Goal: Task Accomplishment & Management: Use online tool/utility

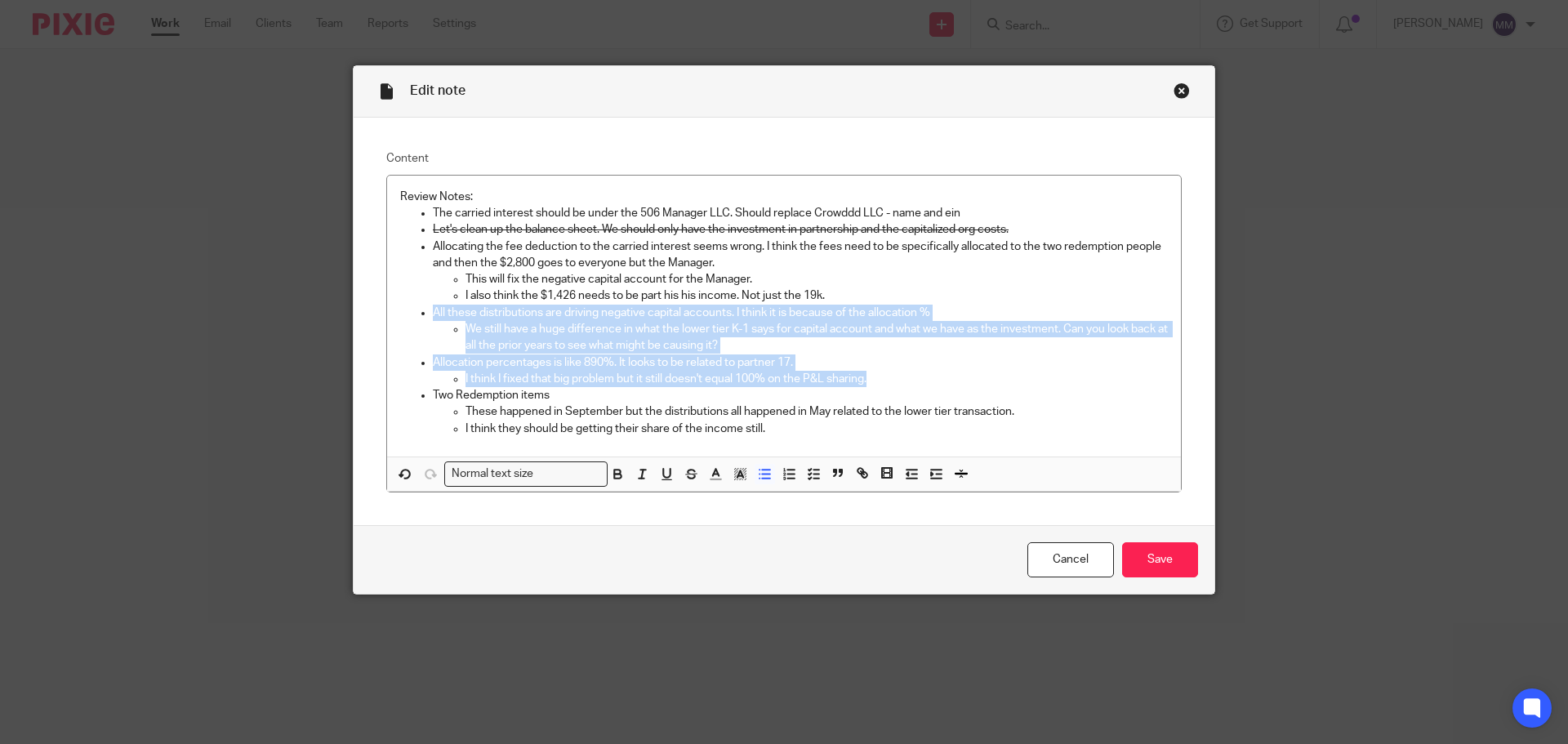
click at [854, 378] on p "I think I fixed that big problem but it still doesn't equal 100% on the P&L sha…" at bounding box center [817, 378] width 703 height 16
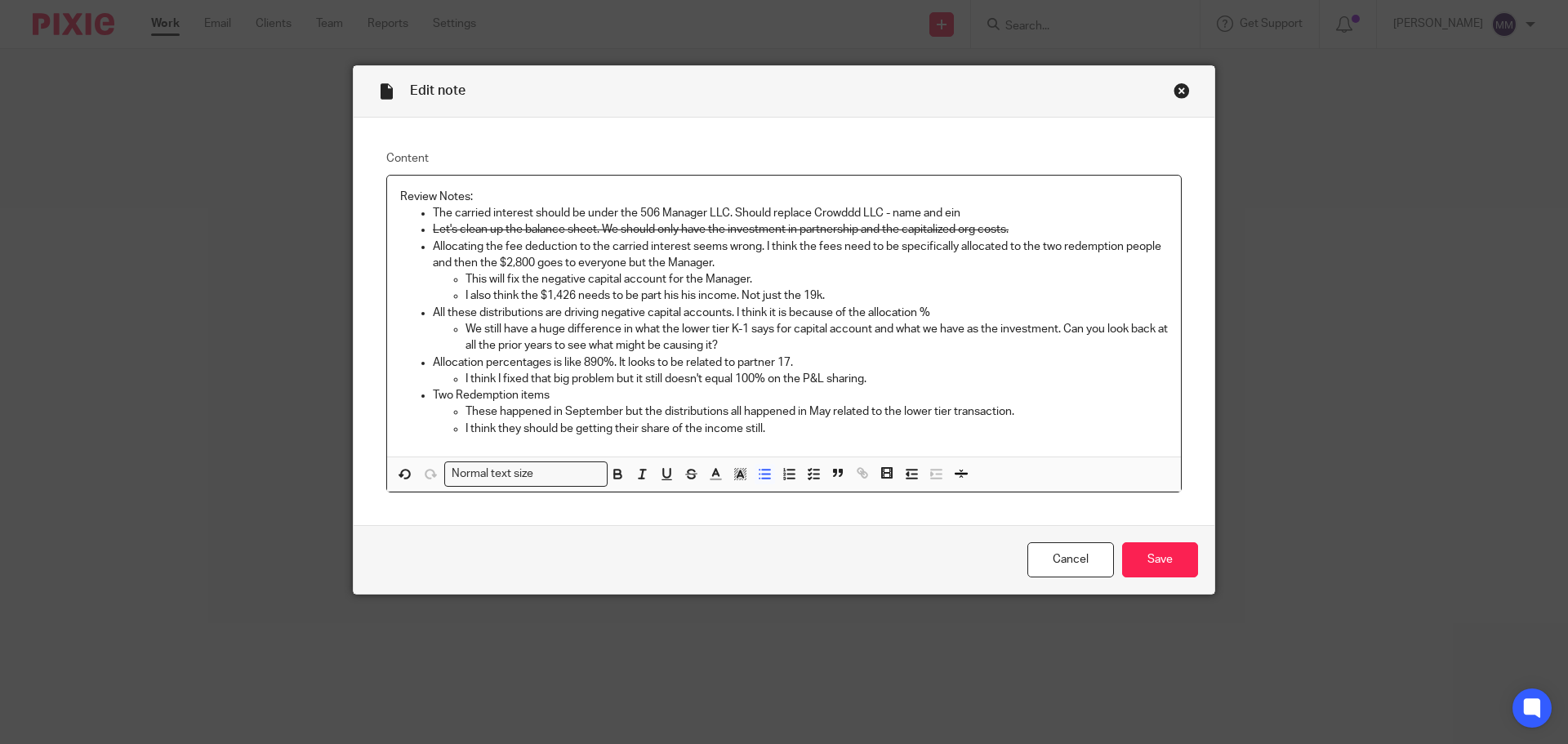
drag, startPoint x: 1006, startPoint y: 217, endPoint x: 976, endPoint y: 210, distance: 30.8
click at [976, 210] on p "The carried interest should be under the 506 Manager LLC. Should replace Crowdd…" at bounding box center [800, 212] width 735 height 16
click at [972, 213] on p "The carried interest should be under the 506 Manager LLC. Should replace Crowdd…" at bounding box center [800, 212] width 735 height 16
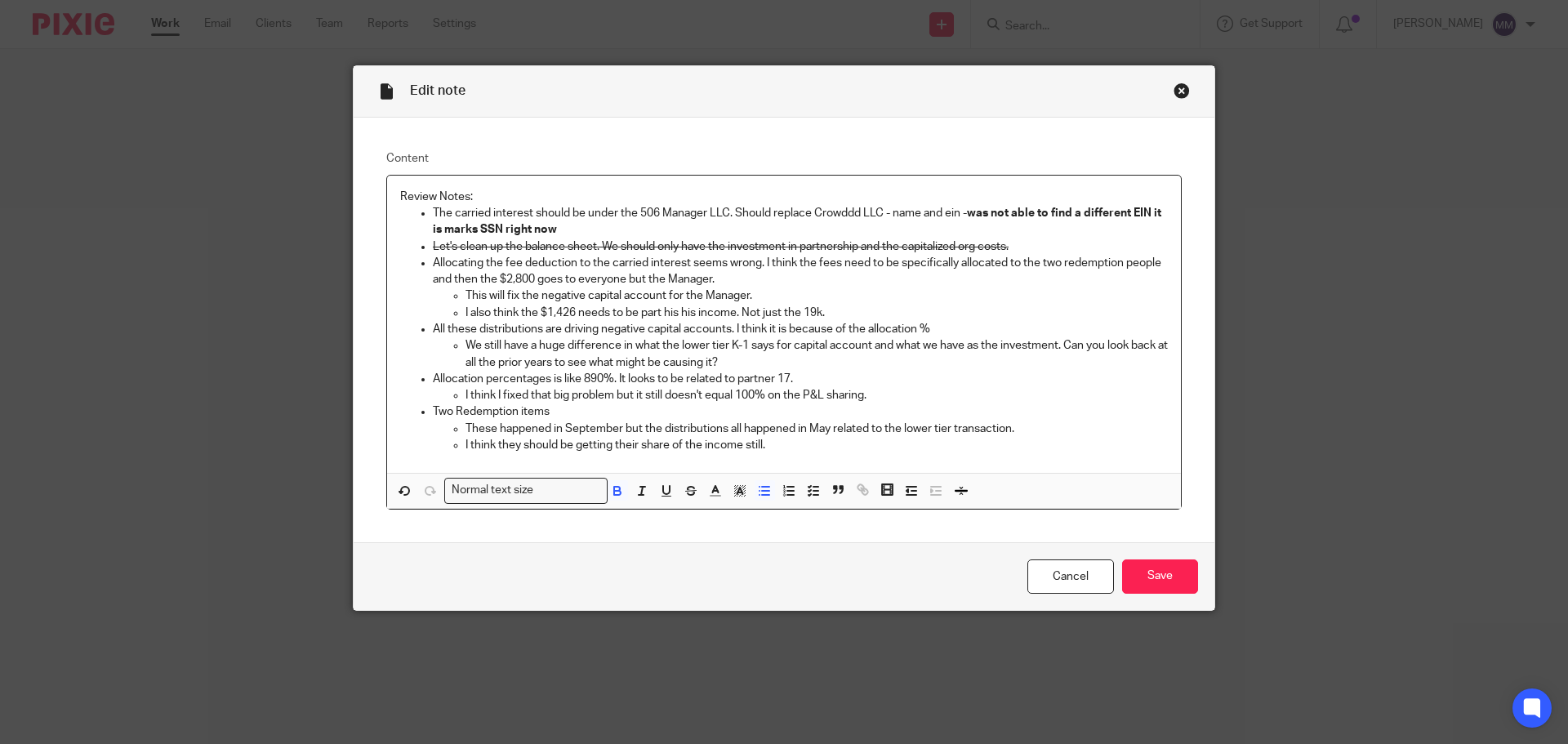
click at [722, 275] on p "Allocating the fee deduction to the carried interest seems wrong. I think the f…" at bounding box center [800, 271] width 735 height 33
click at [760, 297] on p "This will fix the negative capital account for the Manager." at bounding box center [817, 295] width 703 height 16
click at [831, 311] on p "I also think the $1,426 needs to be part his his income. Not just the 19k." at bounding box center [817, 312] width 703 height 16
drag, startPoint x: 538, startPoint y: 308, endPoint x: 576, endPoint y: 313, distance: 38.3
click at [576, 313] on p "I also think the $1,426 needs to be part his his income. Not just the 19k." at bounding box center [817, 312] width 703 height 16
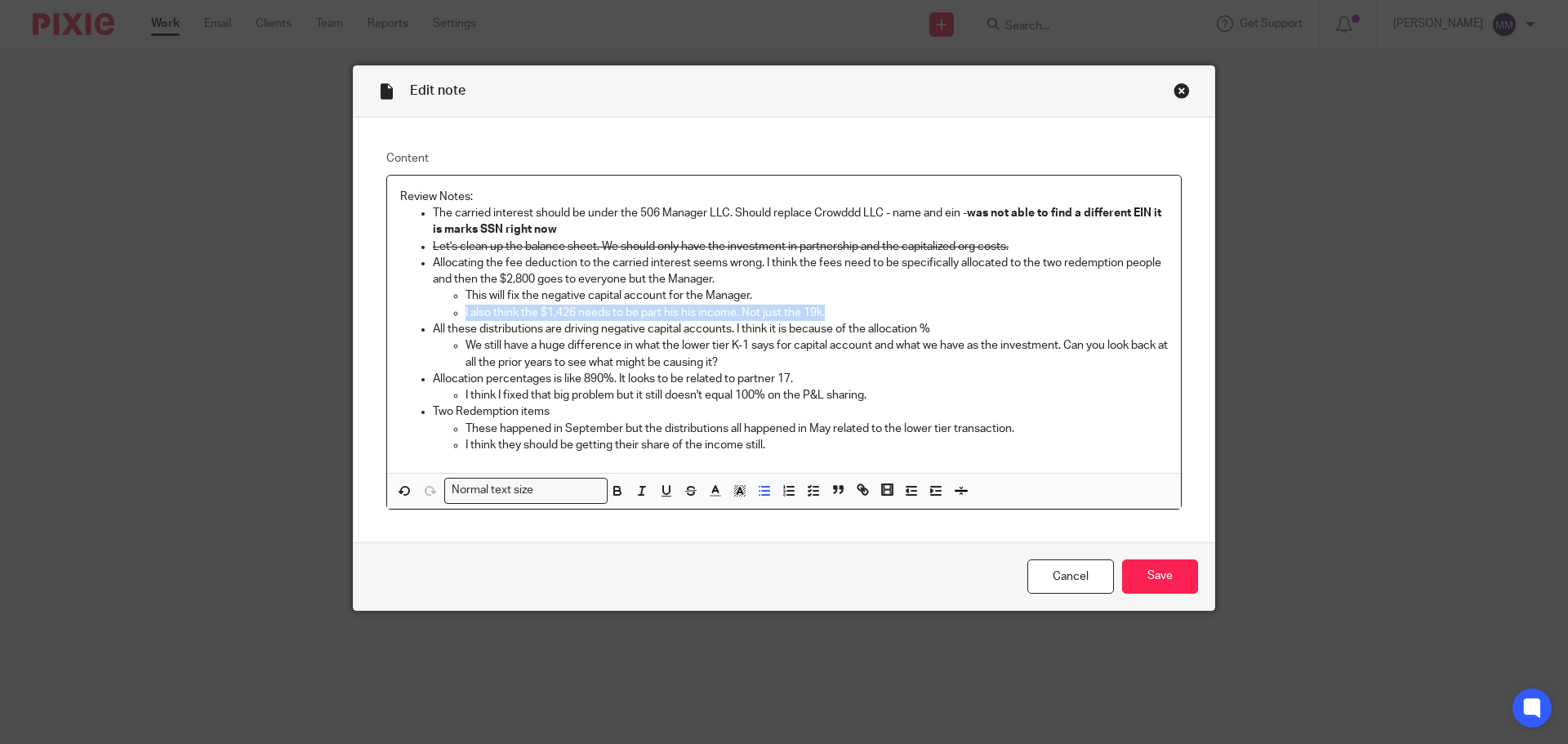
drag, startPoint x: 457, startPoint y: 309, endPoint x: 827, endPoint y: 307, distance: 370.0
click at [827, 307] on ul "This will fix the negative capital account for the Manager. I also think the $1…" at bounding box center [800, 303] width 735 height 33
click at [688, 493] on icon "button" at bounding box center [691, 493] width 8 height 4
drag, startPoint x: 461, startPoint y: 291, endPoint x: 755, endPoint y: 299, distance: 294.1
click at [755, 299] on p "This will fix the negative capital account for the Manager." at bounding box center [817, 295] width 703 height 16
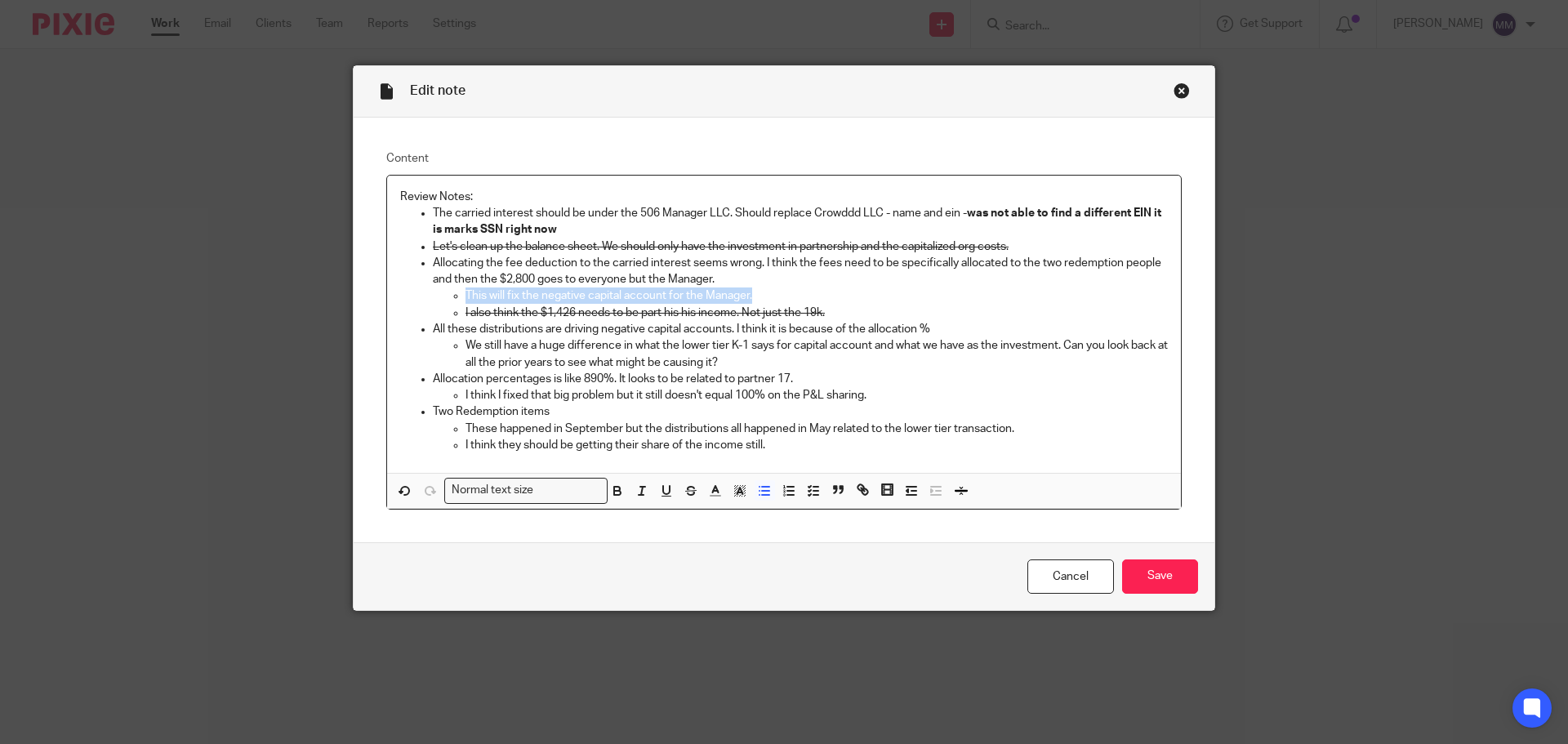
click at [788, 296] on p "This will fix the negative capital account for the Manager." at bounding box center [817, 295] width 703 height 16
click at [759, 274] on p "Allocating the fee deduction to the carried interest seems wrong. I think the f…" at bounding box center [800, 271] width 735 height 33
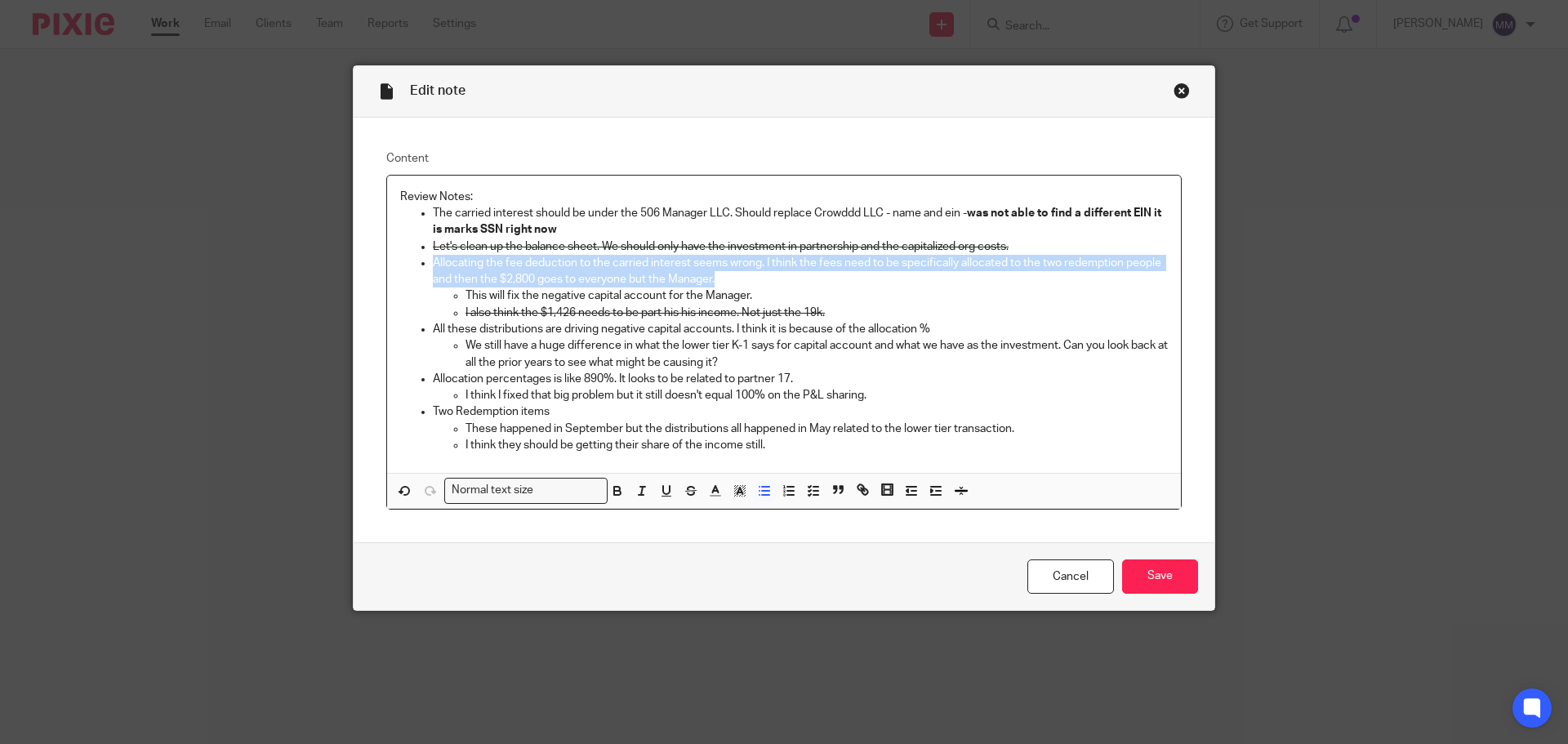
drag, startPoint x: 427, startPoint y: 262, endPoint x: 779, endPoint y: 283, distance: 352.6
click at [779, 283] on p "Allocating the fee deduction to the carried interest seems wrong. I think the f…" at bounding box center [800, 271] width 735 height 33
click at [683, 494] on icon "button" at bounding box center [690, 490] width 14 height 14
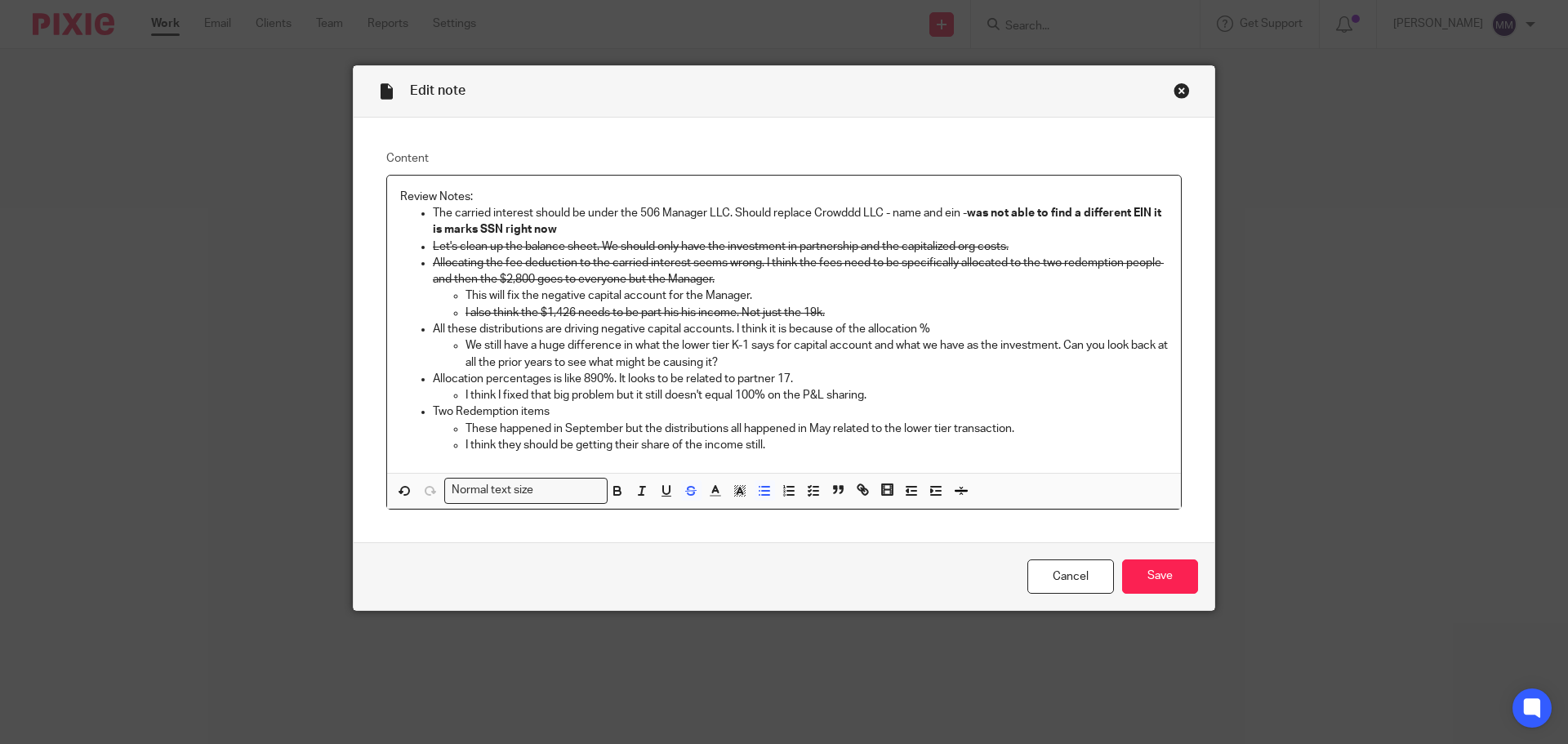
click at [776, 301] on p "This will fix the negative capital account for the Manager." at bounding box center [817, 295] width 703 height 16
click at [774, 358] on p "We still have a huge difference in what the lower tier K-1 says for capital acc…" at bounding box center [817, 353] width 703 height 33
drag, startPoint x: 556, startPoint y: 419, endPoint x: 429, endPoint y: 419, distance: 127.0
click at [433, 419] on p "Two Redemption items" at bounding box center [800, 411] width 735 height 16
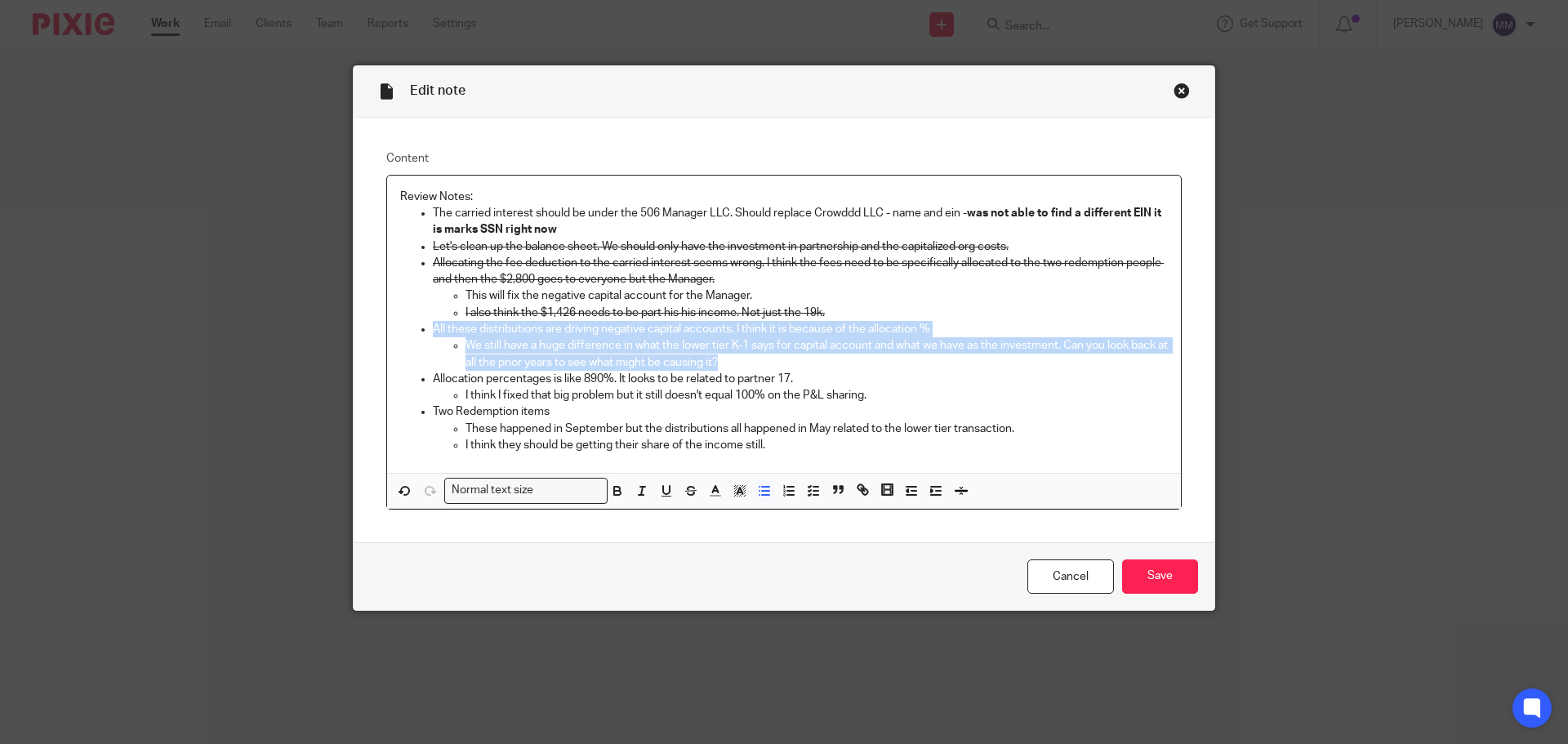
drag, startPoint x: 424, startPoint y: 327, endPoint x: 1112, endPoint y: 362, distance: 688.9
click at [1112, 362] on ul "The carried interest should be under the 506 Manager LLC. Should replace Crowdd…" at bounding box center [784, 329] width 767 height 248
copy li "All these distributions are driving negative capital accounts. I think it is be…"
click at [748, 368] on p "We still have a huge difference in what the lower tier K-1 says for capital acc…" at bounding box center [817, 353] width 703 height 33
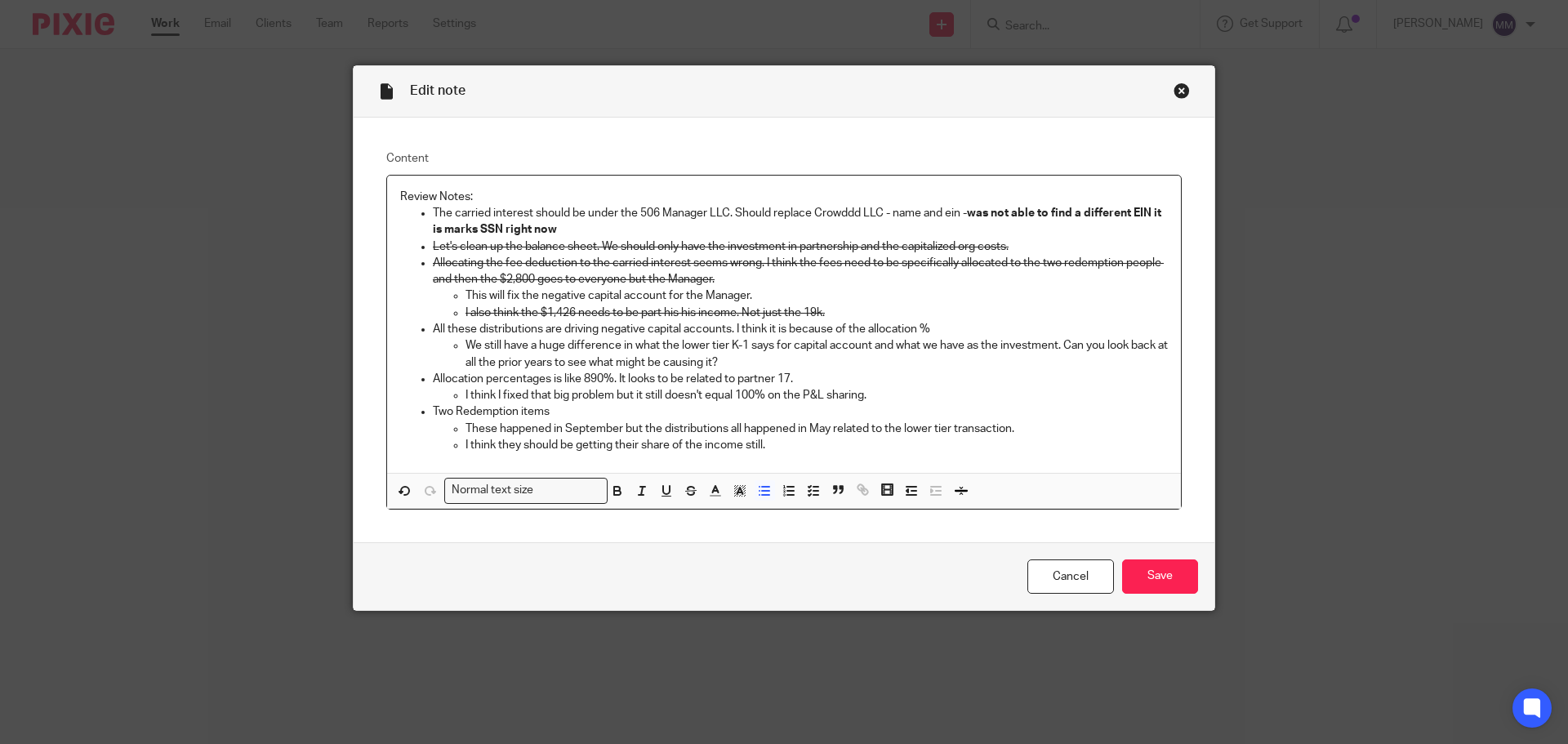
click at [590, 403] on p "I think I fixed that big problem but it still doesn't equal 100% on the P&L sha…" at bounding box center [817, 395] width 703 height 16
drag, startPoint x: 580, startPoint y: 377, endPoint x: 611, endPoint y: 376, distance: 31.0
click at [611, 376] on p "Allocation percentages is like 890%. It looks to be related to partner 17." at bounding box center [800, 378] width 735 height 16
click at [869, 393] on p "I think I fixed that big problem but it still doesn't equal 100% on the P&L sha…" at bounding box center [817, 395] width 703 height 16
click at [1028, 424] on p "These happened in September but the distributions all happened in May related t…" at bounding box center [817, 428] width 703 height 16
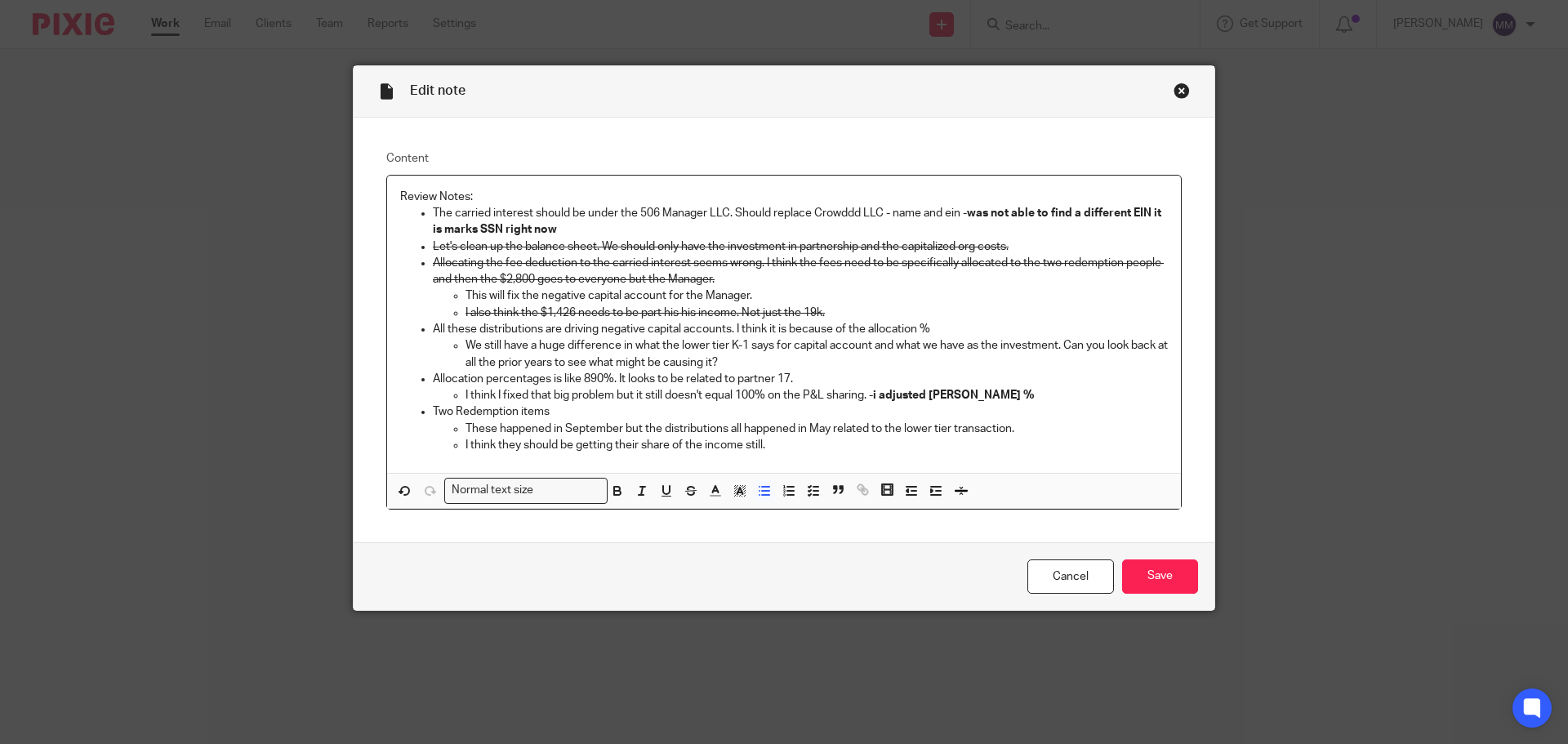
click at [796, 444] on p "I think they should be getting their share of the income still." at bounding box center [817, 444] width 703 height 16
drag, startPoint x: 796, startPoint y: 444, endPoint x: 456, endPoint y: 465, distance: 340.6
click at [456, 465] on div "Review Notes: The carried interest should be under the 506 Manager LLC. Should …" at bounding box center [784, 324] width 794 height 297
